Goal: Information Seeking & Learning: Learn about a topic

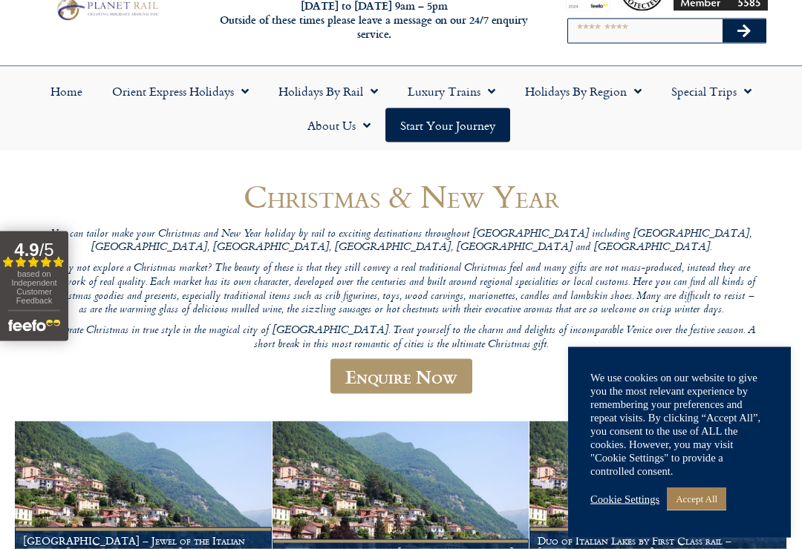
scroll to position [59, 0]
click at [357, 89] on link "Holidays by Rail" at bounding box center [328, 91] width 129 height 34
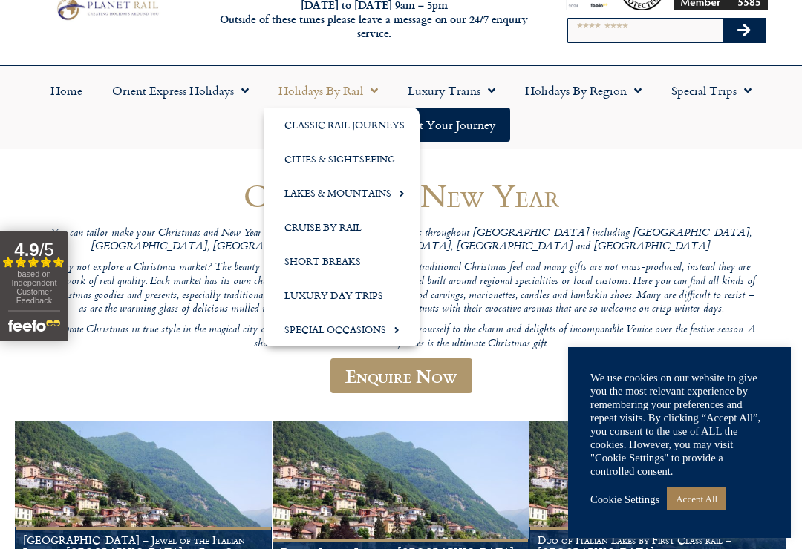
click at [300, 201] on link "Lakes & Mountains" at bounding box center [342, 193] width 156 height 34
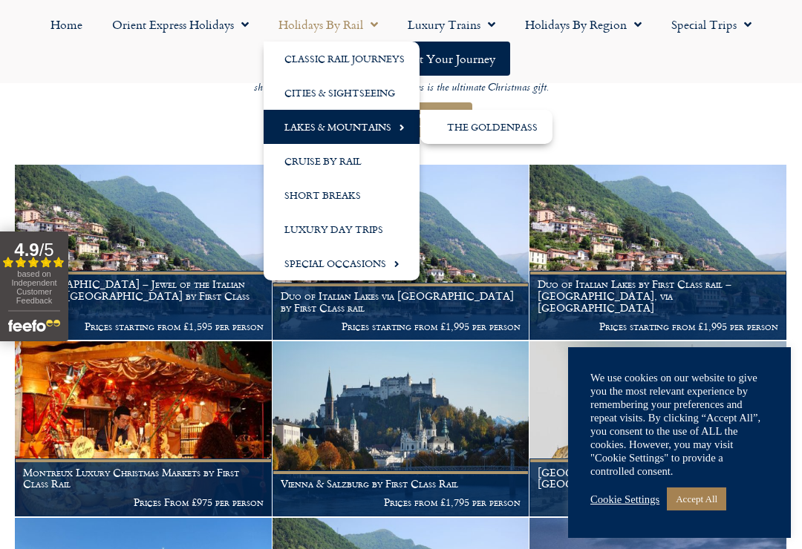
scroll to position [321, 0]
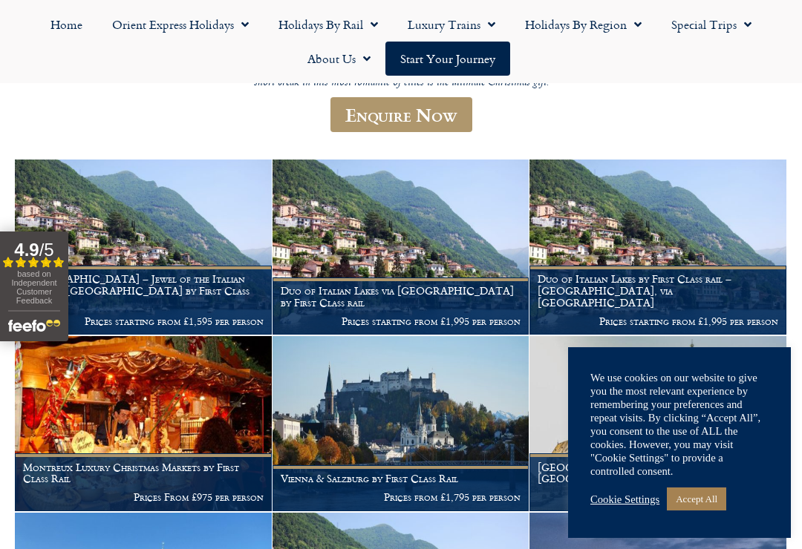
click at [702, 511] on link "Accept All" at bounding box center [696, 499] width 59 height 23
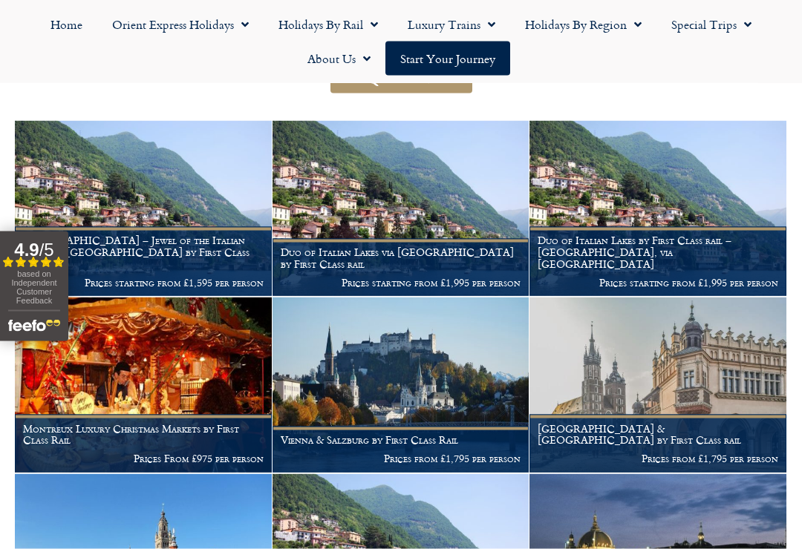
scroll to position [367, 0]
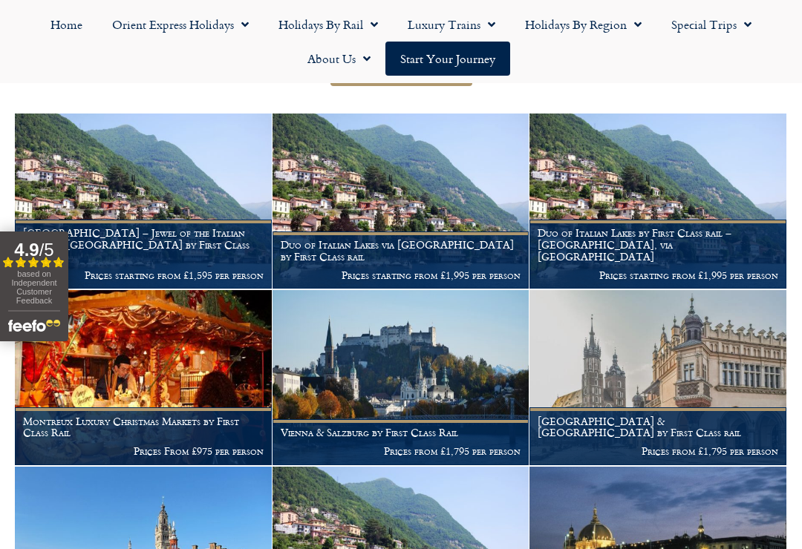
click at [431, 350] on img at bounding box center [400, 377] width 257 height 175
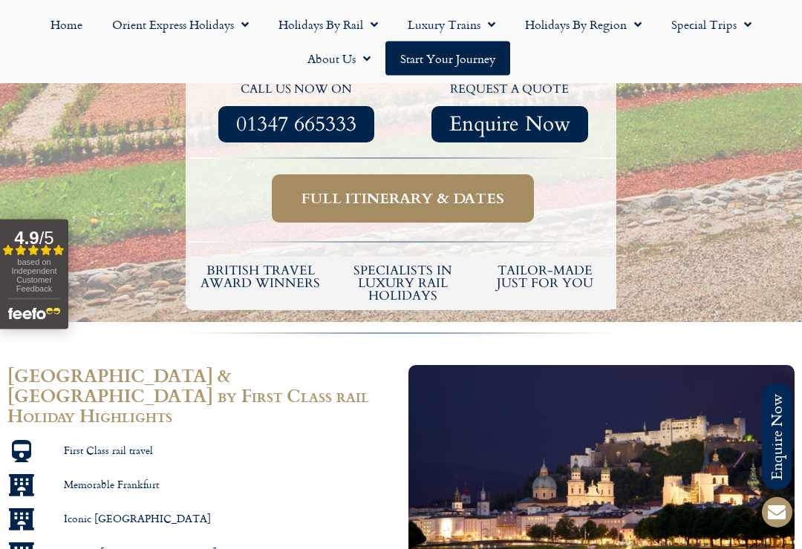
scroll to position [726, 0]
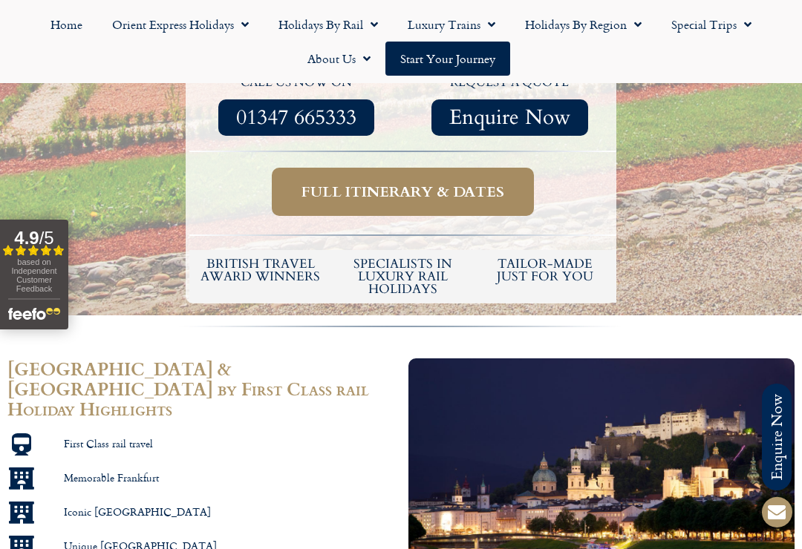
click at [336, 183] on span "Full itinerary & dates" at bounding box center [402, 192] width 203 height 19
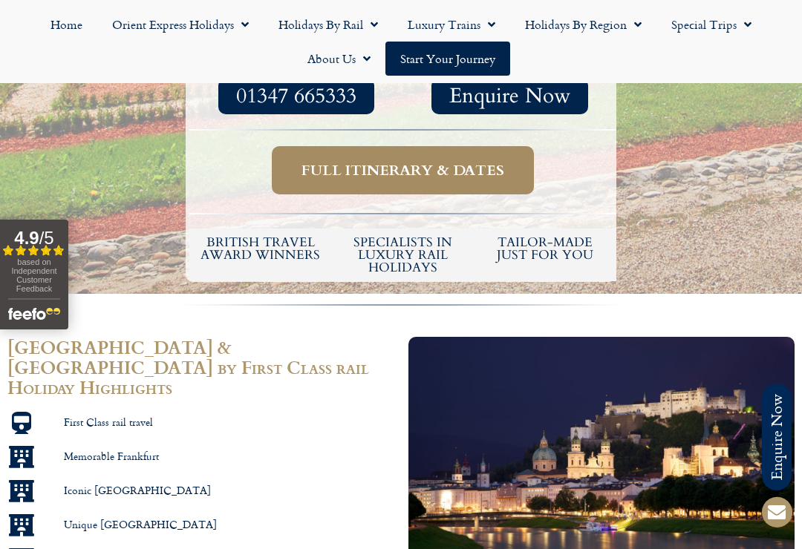
scroll to position [749, 0]
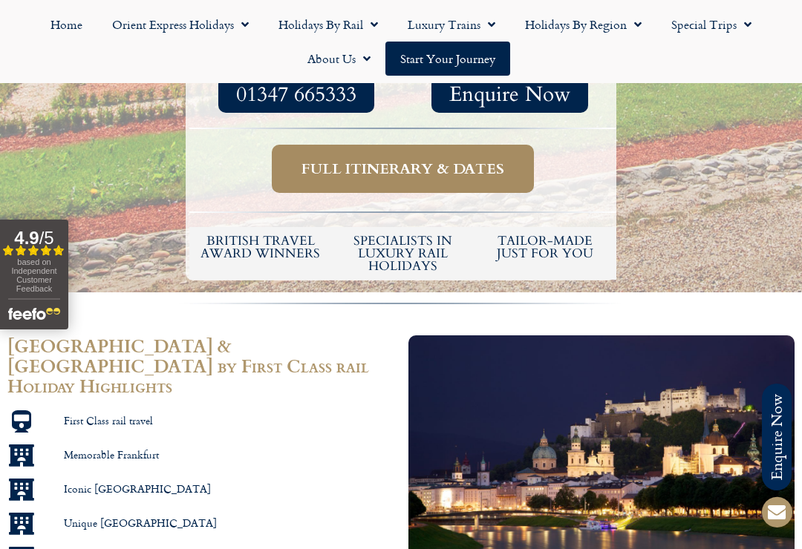
click at [311, 160] on span "Full itinerary & dates" at bounding box center [402, 169] width 203 height 19
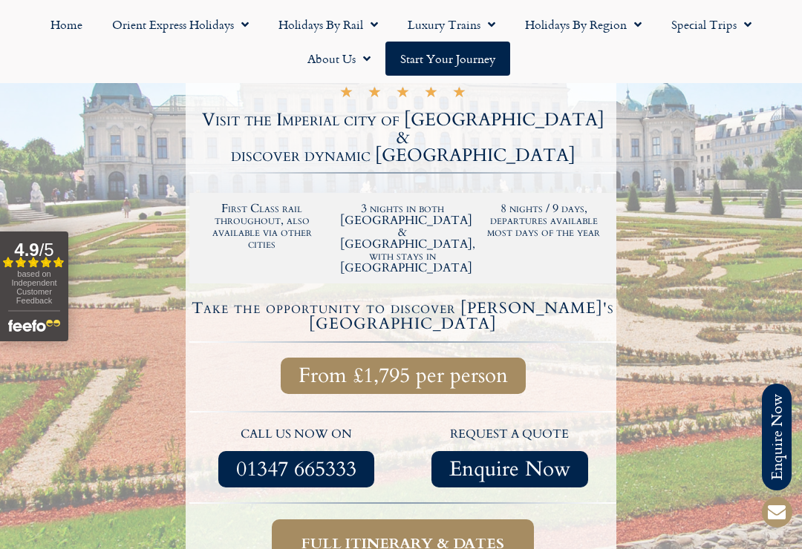
click at [344, 535] on span "Full itinerary & dates" at bounding box center [402, 544] width 203 height 19
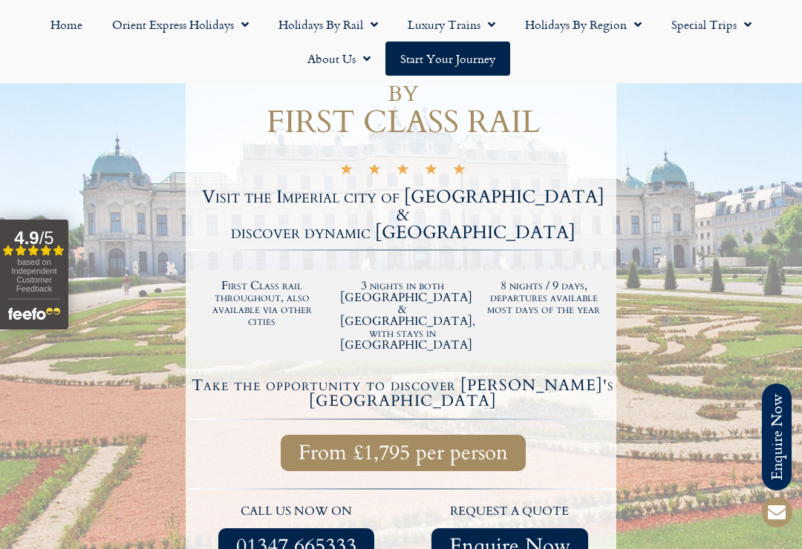
scroll to position [295, 0]
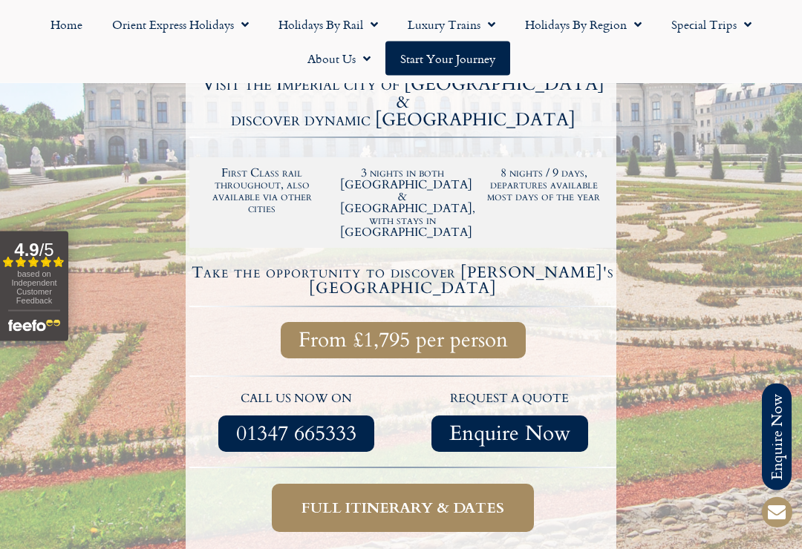
click at [339, 500] on span "Full itinerary & dates" at bounding box center [402, 509] width 203 height 19
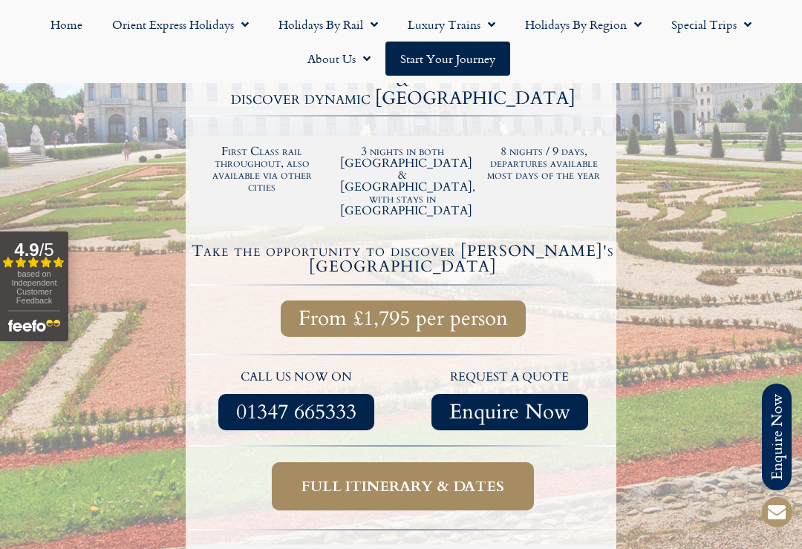
scroll to position [433, 0]
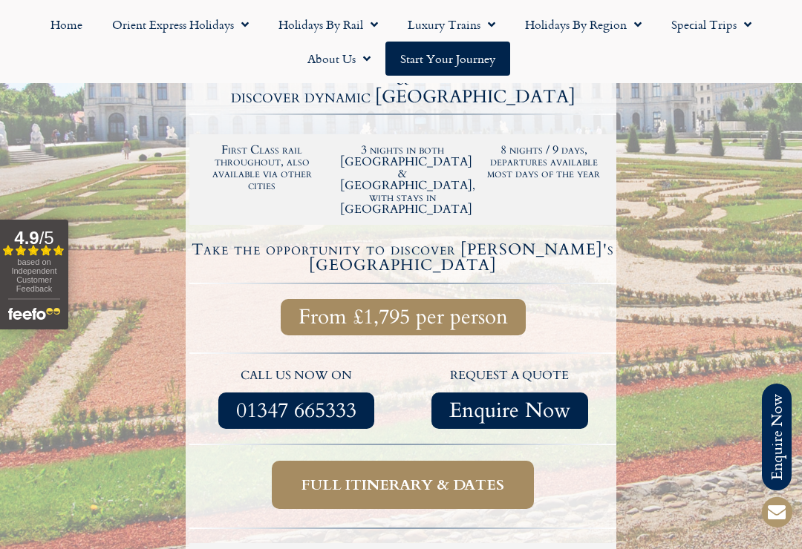
click at [414, 59] on link "Start your Journey" at bounding box center [447, 59] width 125 height 34
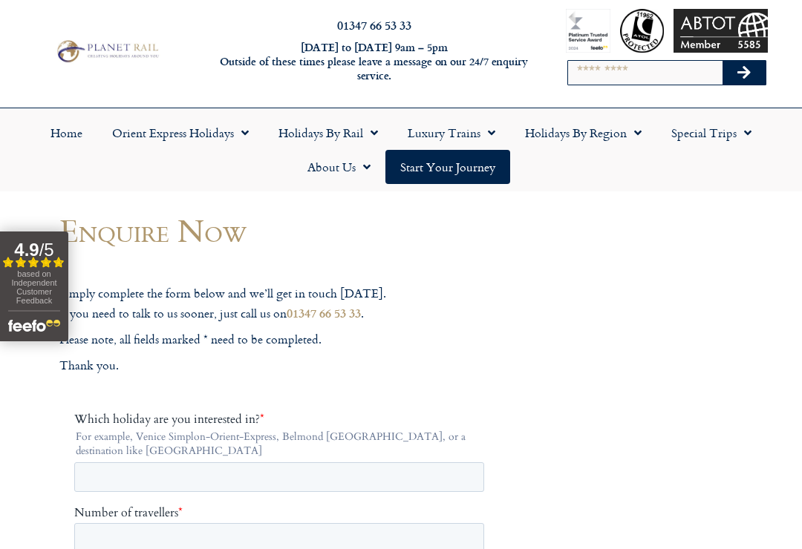
scroll to position [12, 0]
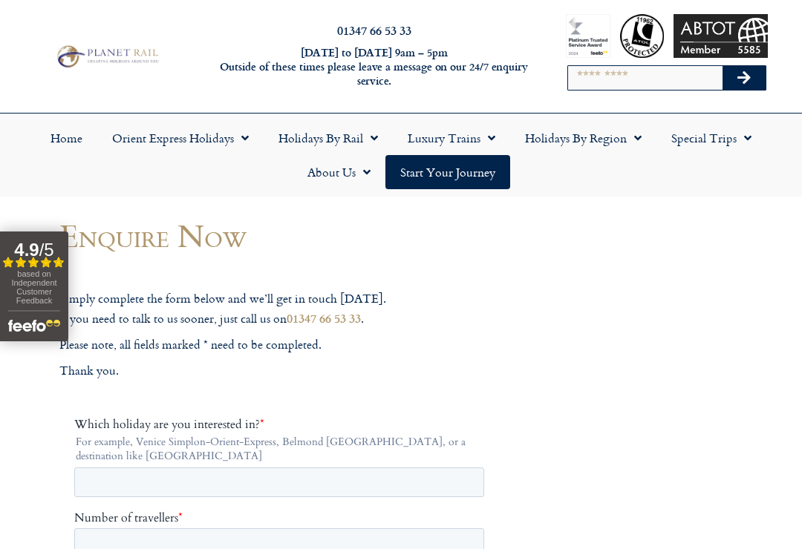
click at [626, 137] on link "Holidays by Region" at bounding box center [583, 138] width 146 height 34
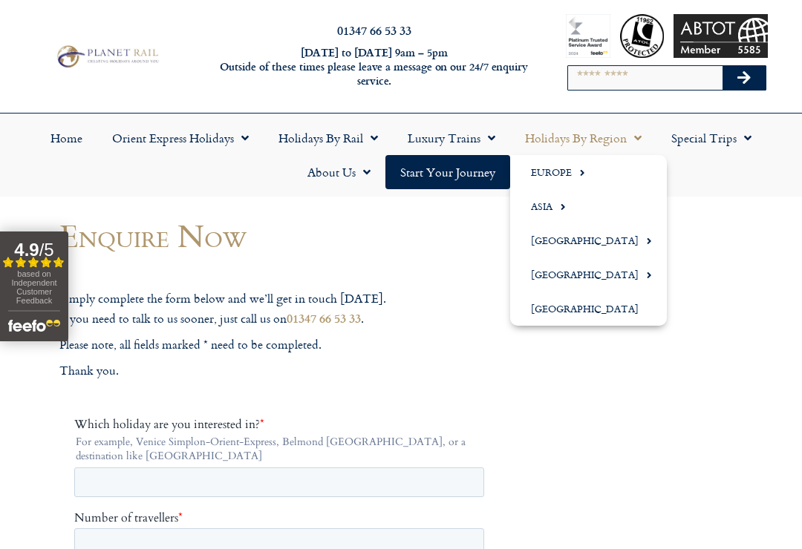
click at [543, 177] on link "Europe" at bounding box center [588, 172] width 157 height 34
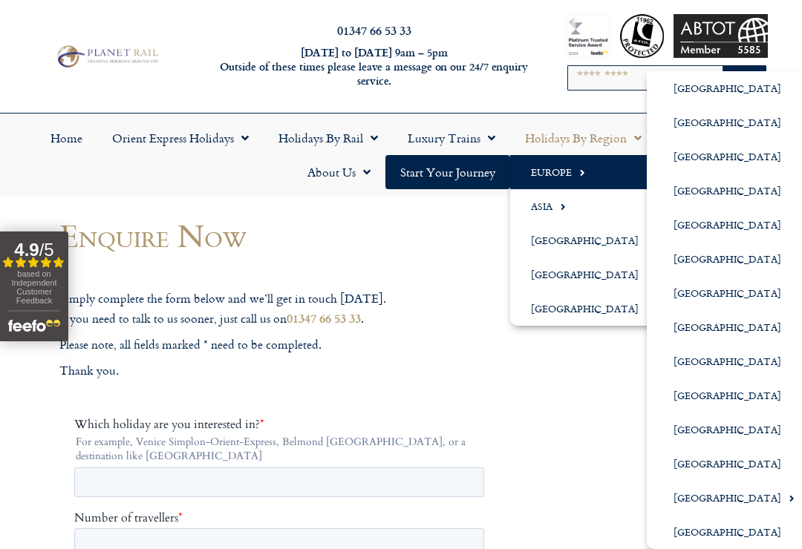
click at [684, 500] on link "[GEOGRAPHIC_DATA]" at bounding box center [728, 498] width 163 height 34
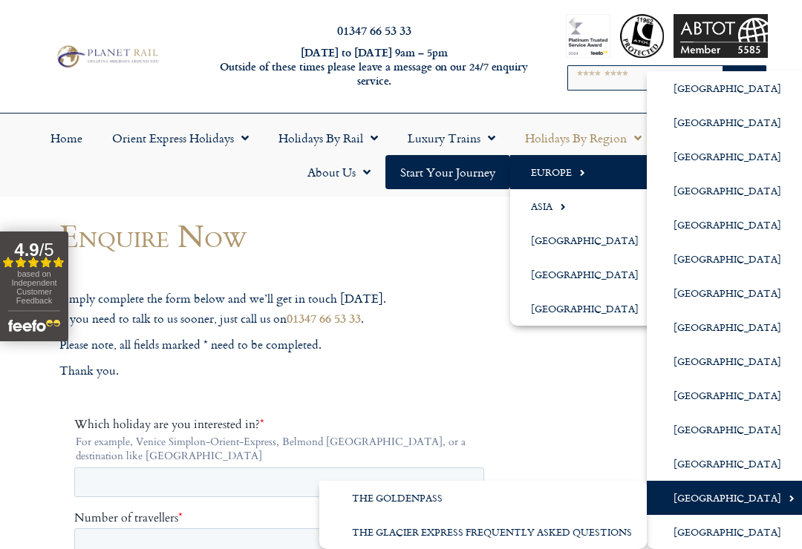
click at [512, 501] on link "The GoldenPass" at bounding box center [482, 498] width 327 height 34
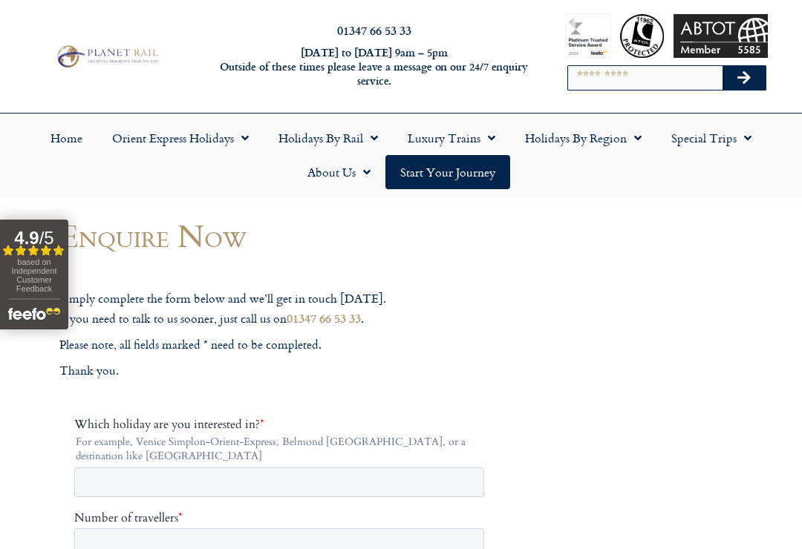
scroll to position [35, 0]
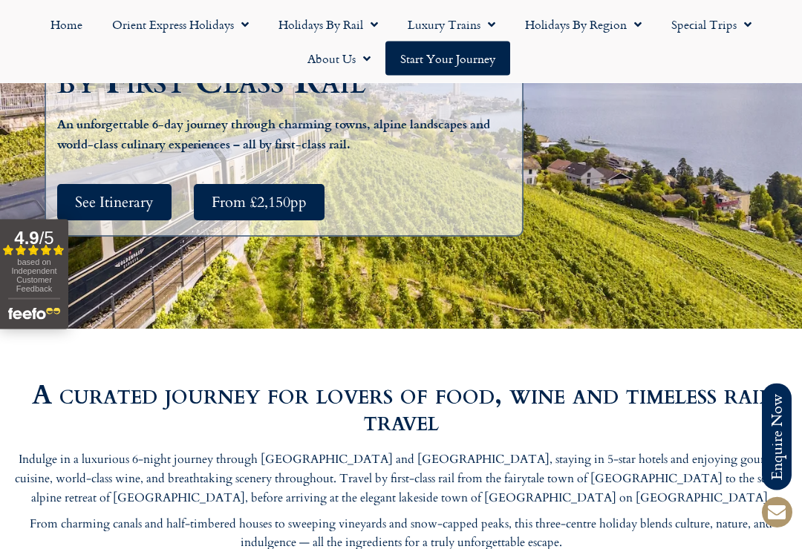
scroll to position [380, 0]
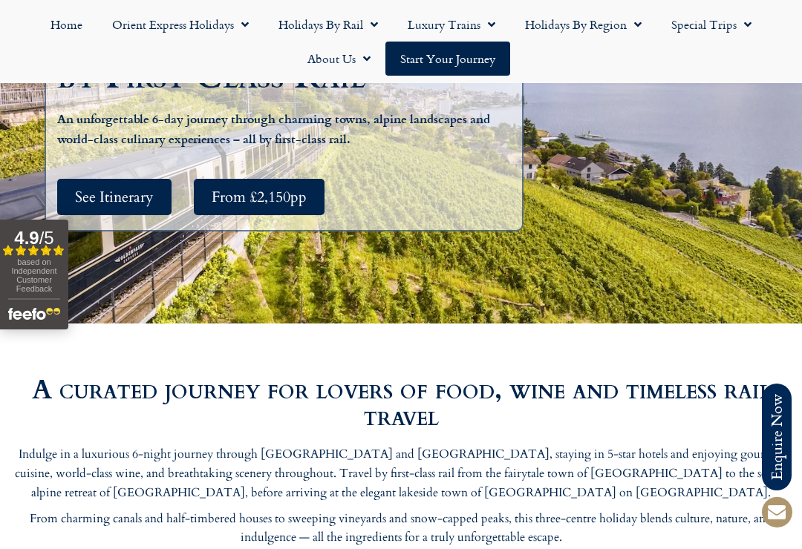
click at [111, 188] on span "See Itinerary" at bounding box center [114, 197] width 79 height 19
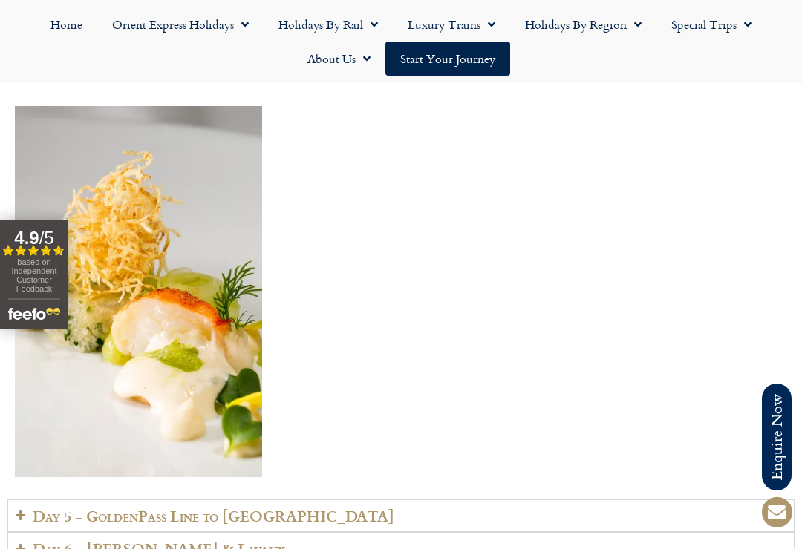
scroll to position [2958, 0]
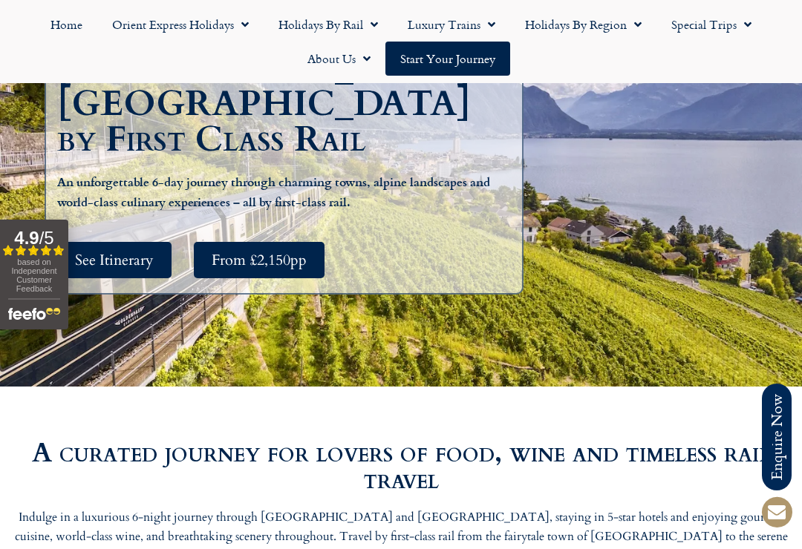
scroll to position [316, 0]
